Goal: Entertainment & Leisure: Consume media (video, audio)

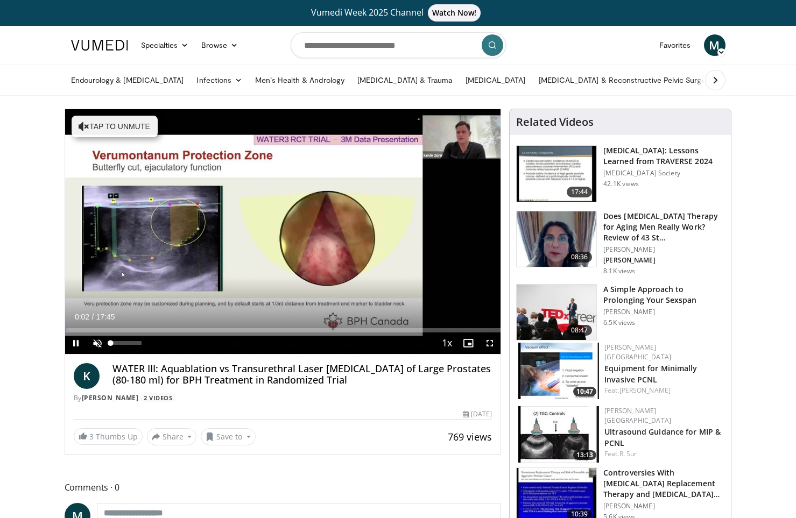
click at [100, 346] on span "Video Player" at bounding box center [98, 344] width 22 height 22
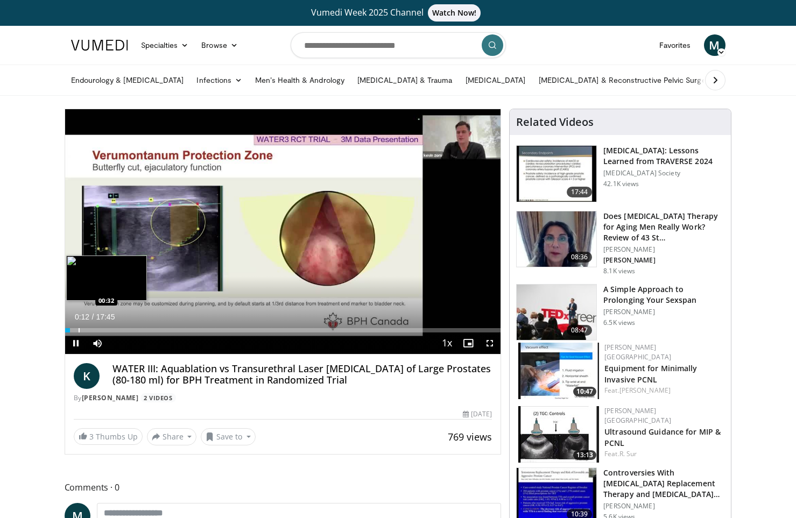
click at [79, 332] on div "Progress Bar" at bounding box center [79, 330] width 1 height 4
click at [86, 332] on div "Progress Bar" at bounding box center [86, 330] width 1 height 4
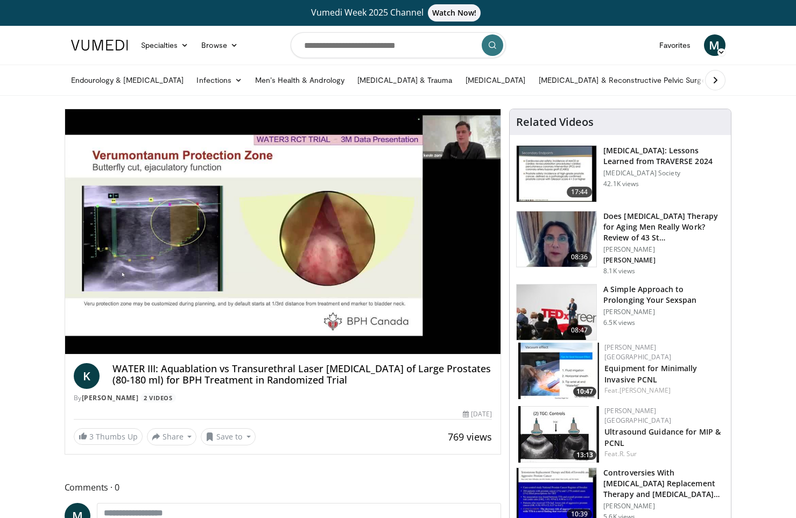
scroll to position [8, 0]
